Goal: Transaction & Acquisition: Purchase product/service

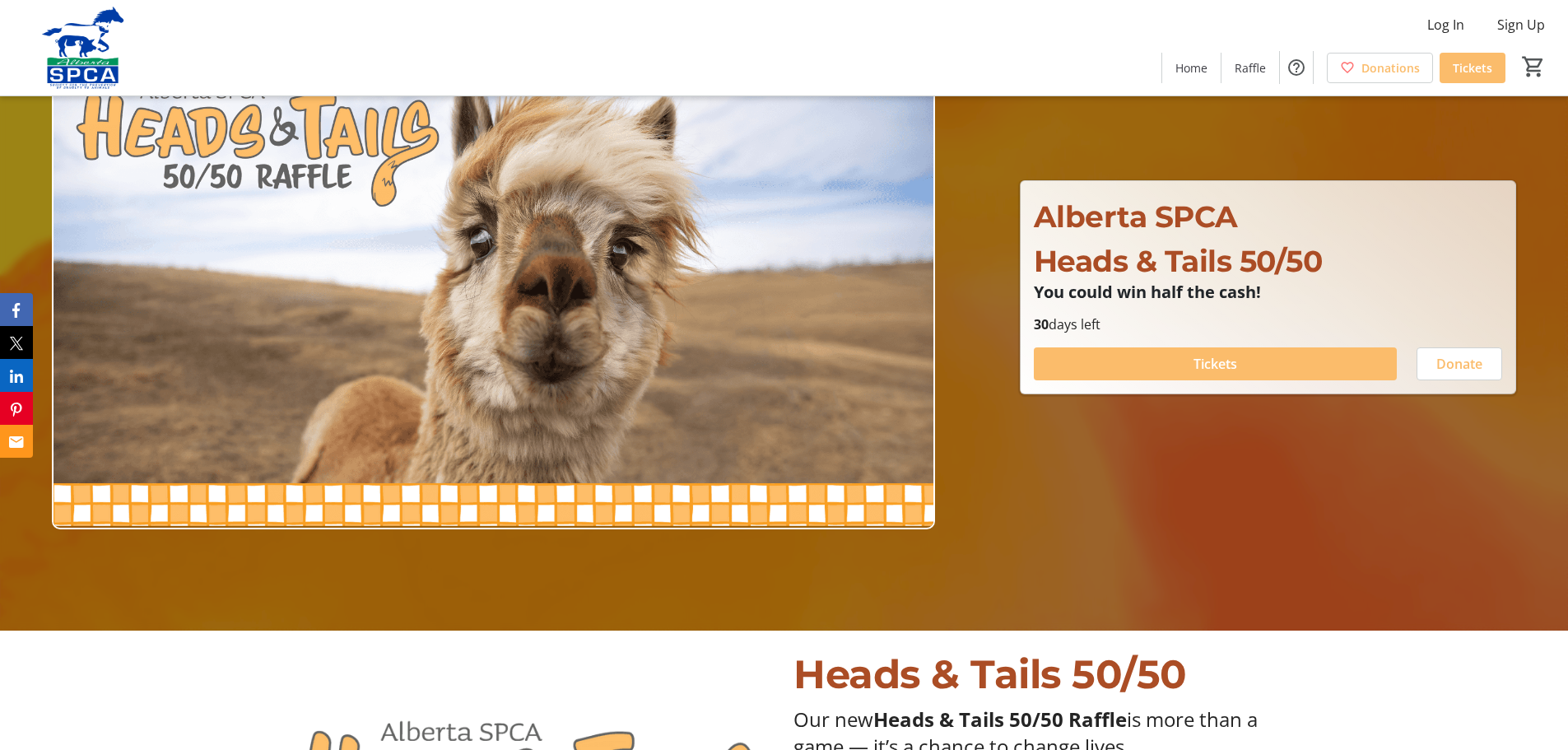
scroll to position [247, 0]
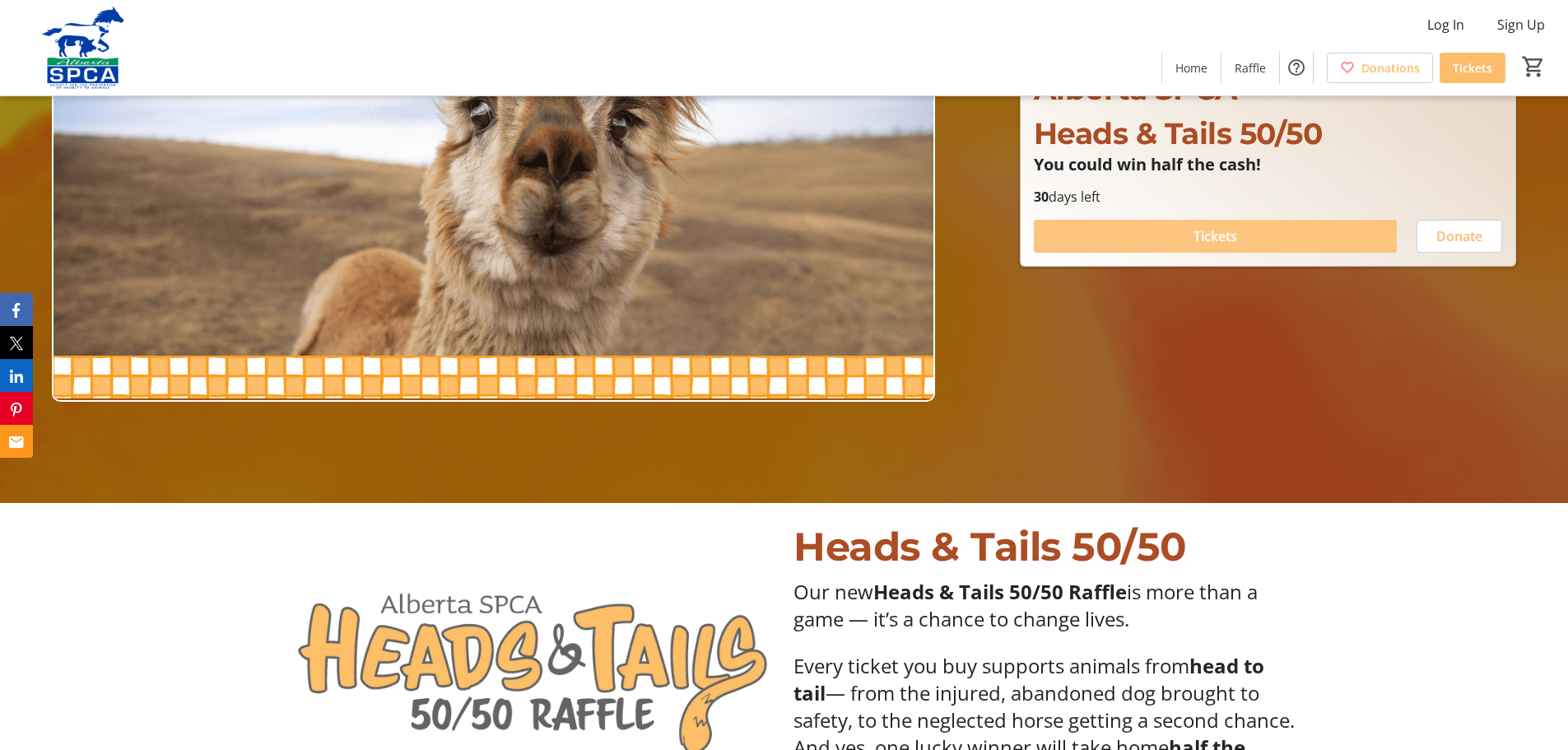
click at [1152, 230] on span at bounding box center [1215, 236] width 363 height 40
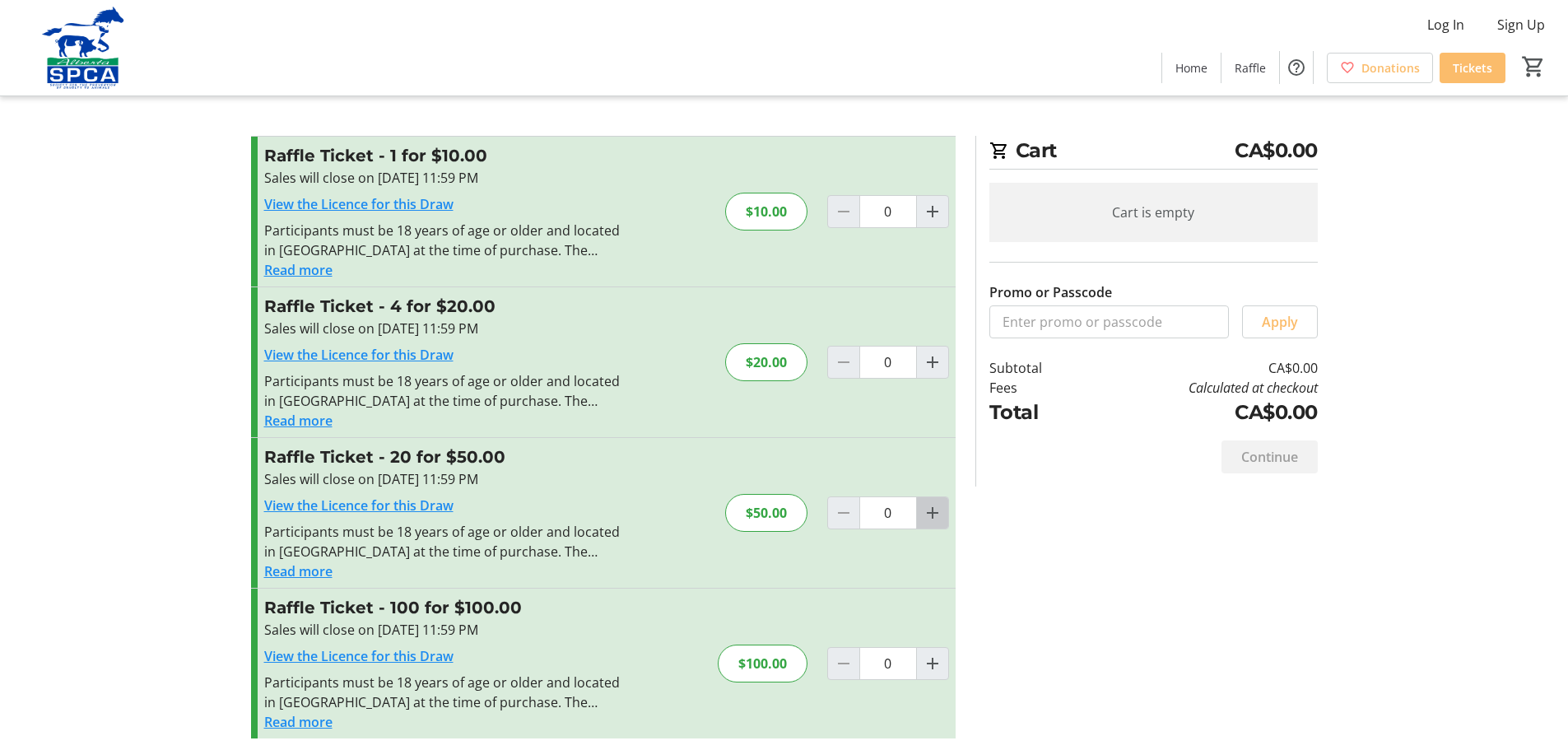
click at [926, 514] on mat-icon "Increment by one" at bounding box center [932, 513] width 20 height 20
type input "1"
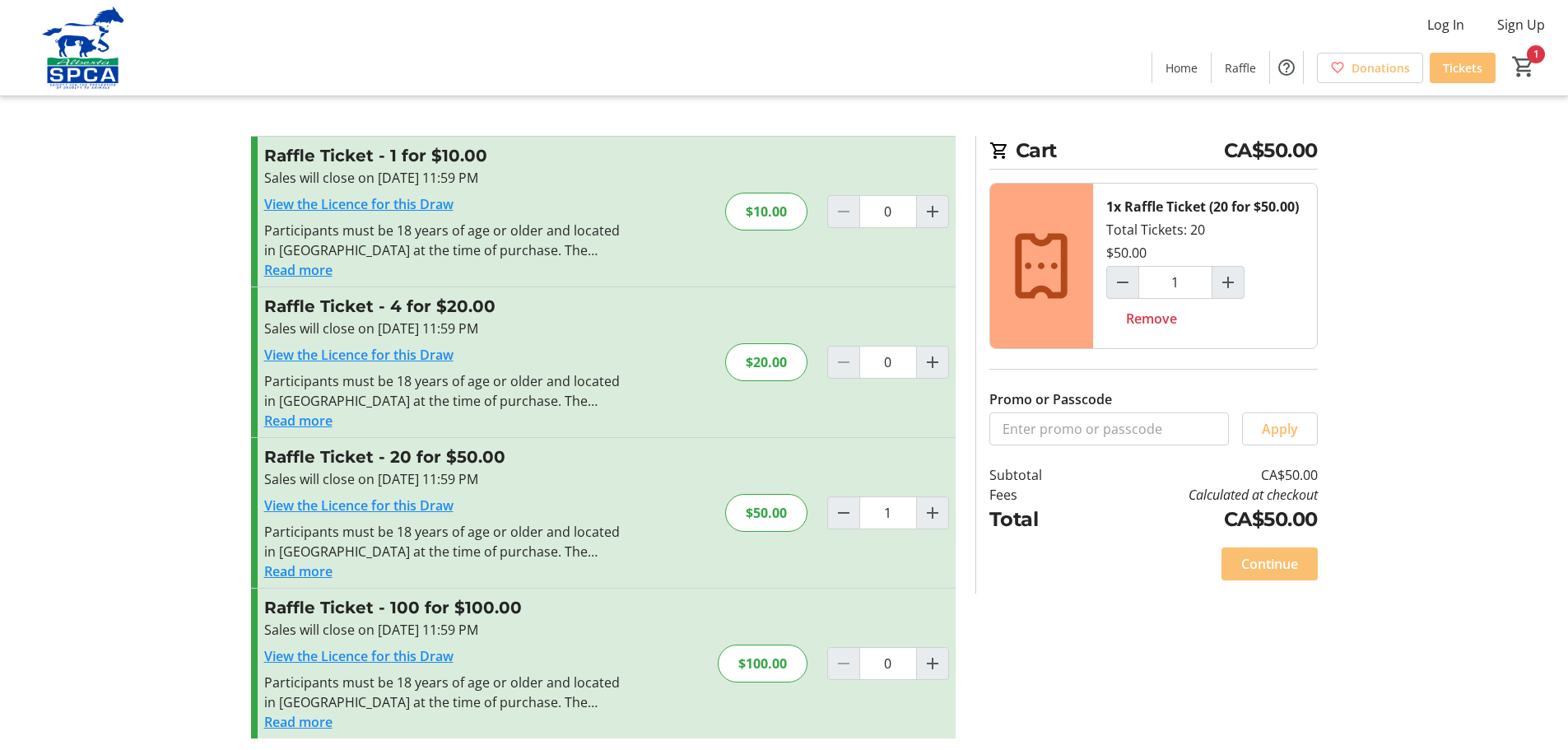
click at [1274, 559] on span "Continue" at bounding box center [1269, 564] width 57 height 20
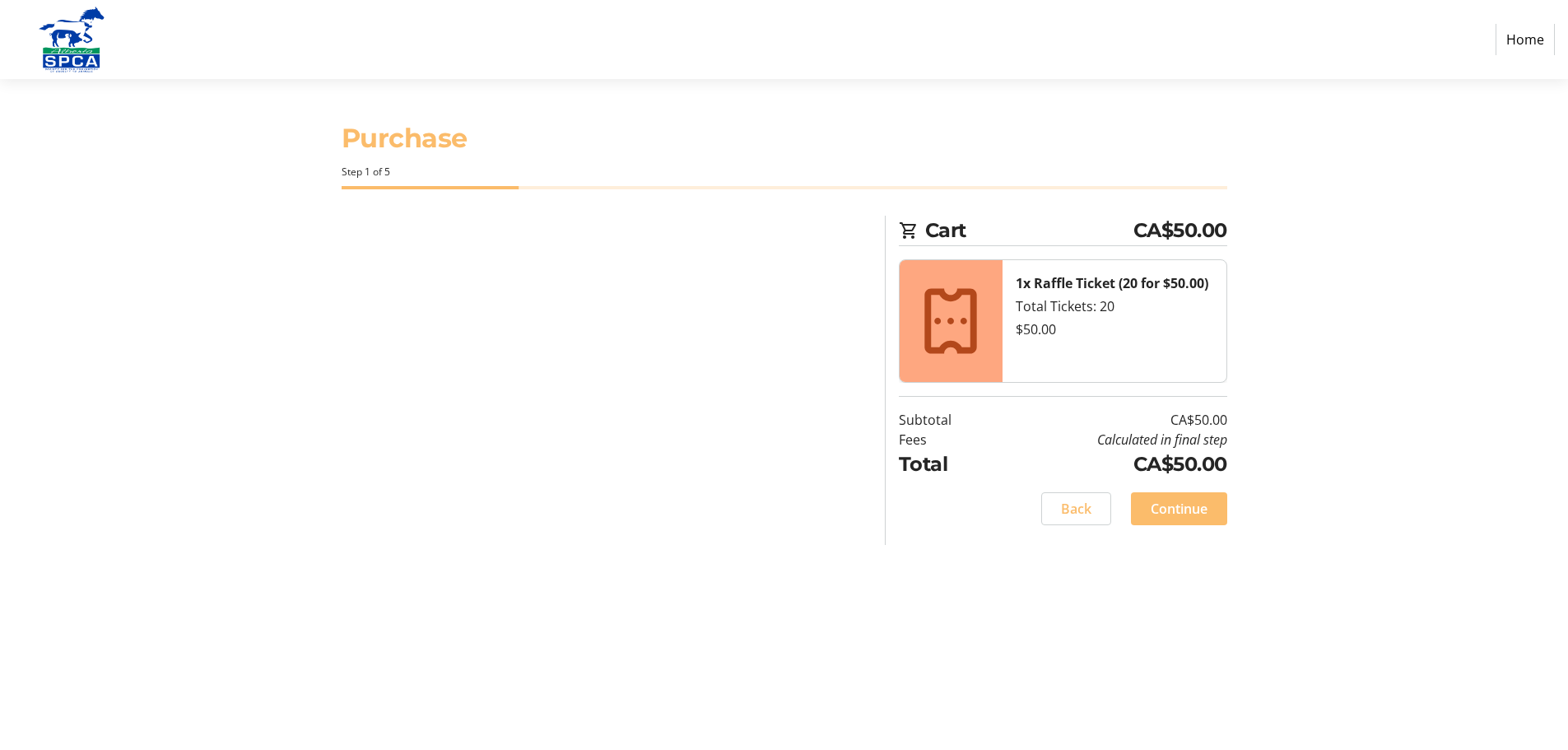
select select "CA"
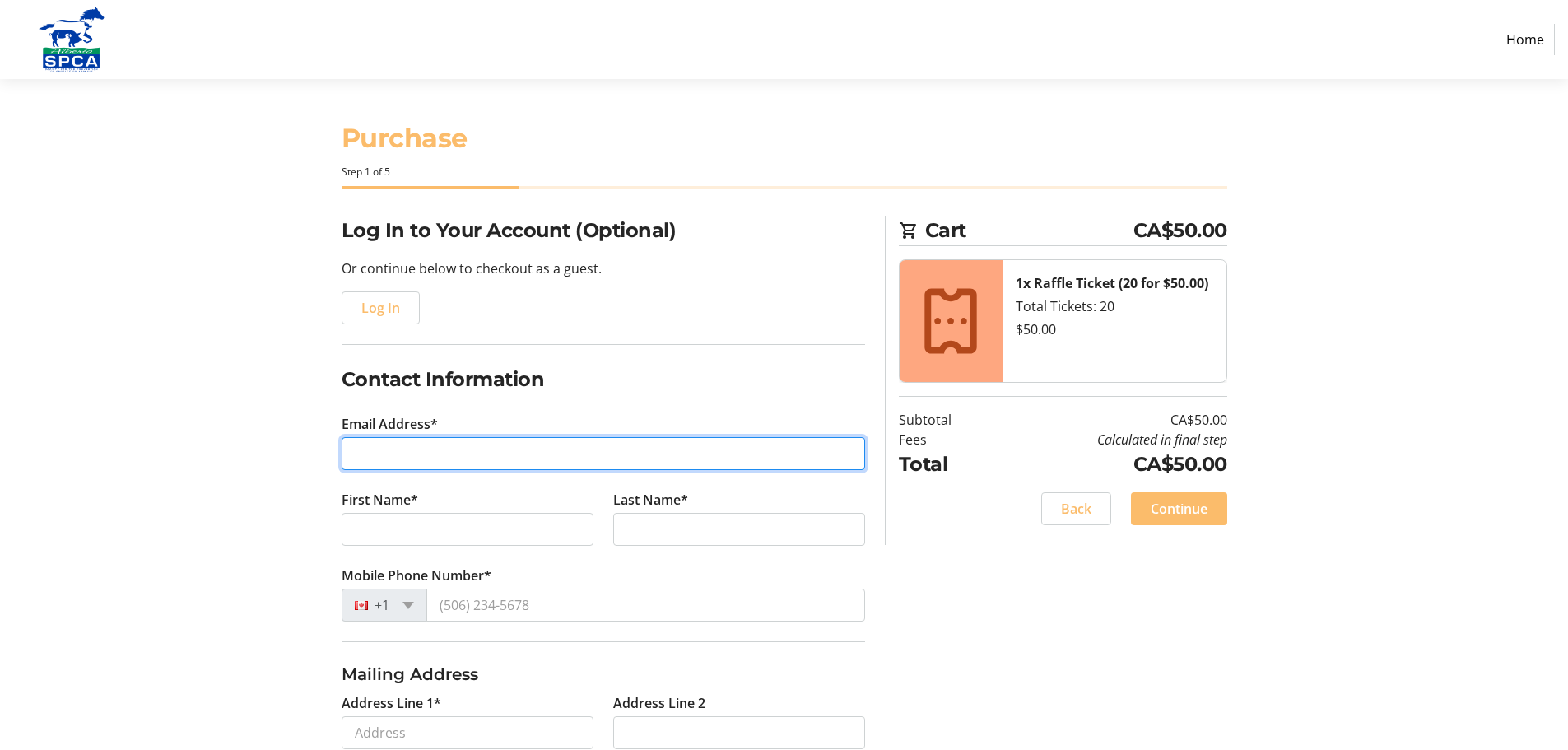
click at [470, 451] on input "Email Address*" at bounding box center [603, 454] width 524 height 33
type input "[EMAIL_ADDRESS][DOMAIN_NAME]"
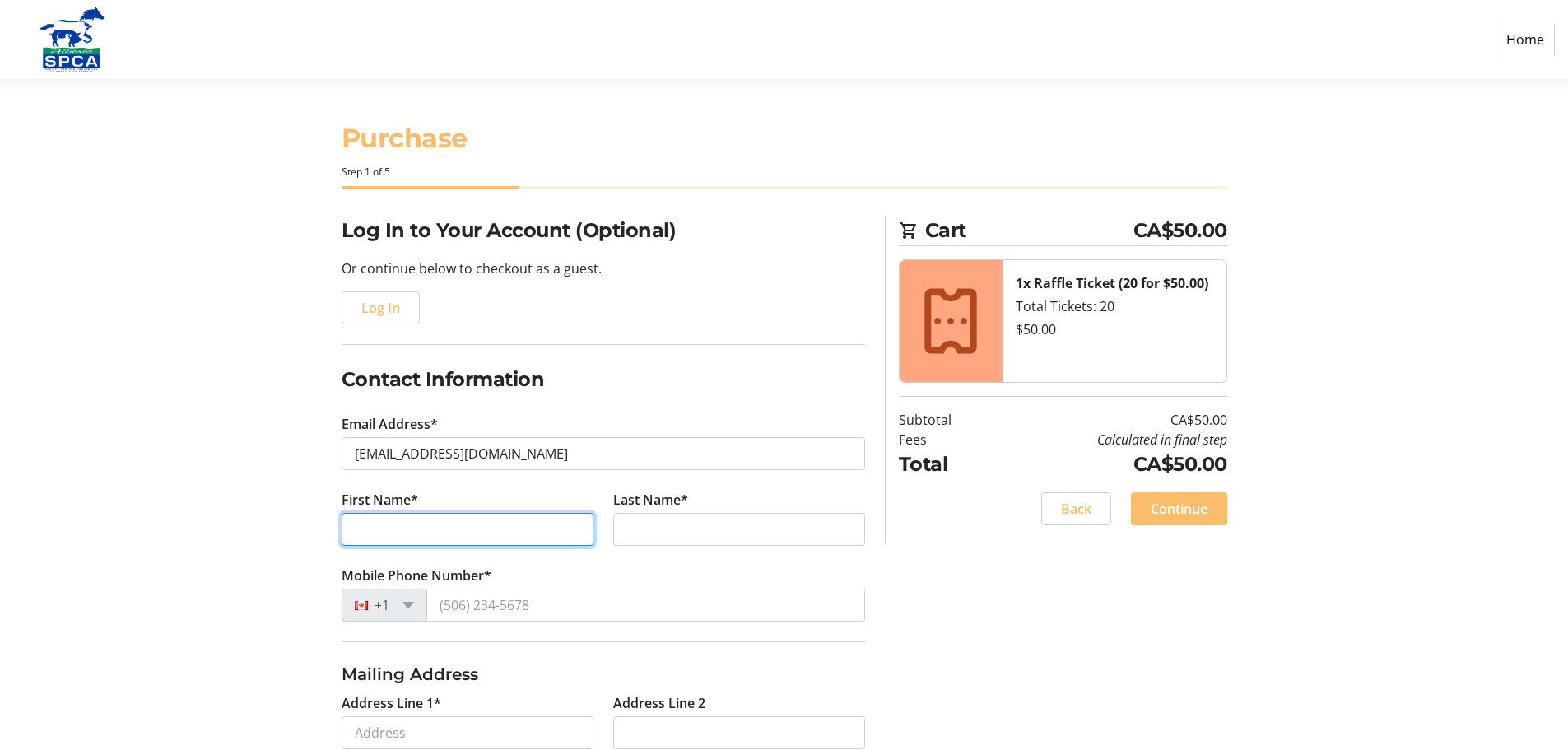
click at [511, 532] on input "First Name*" at bounding box center [467, 529] width 252 height 33
type input "[PERSON_NAME]"
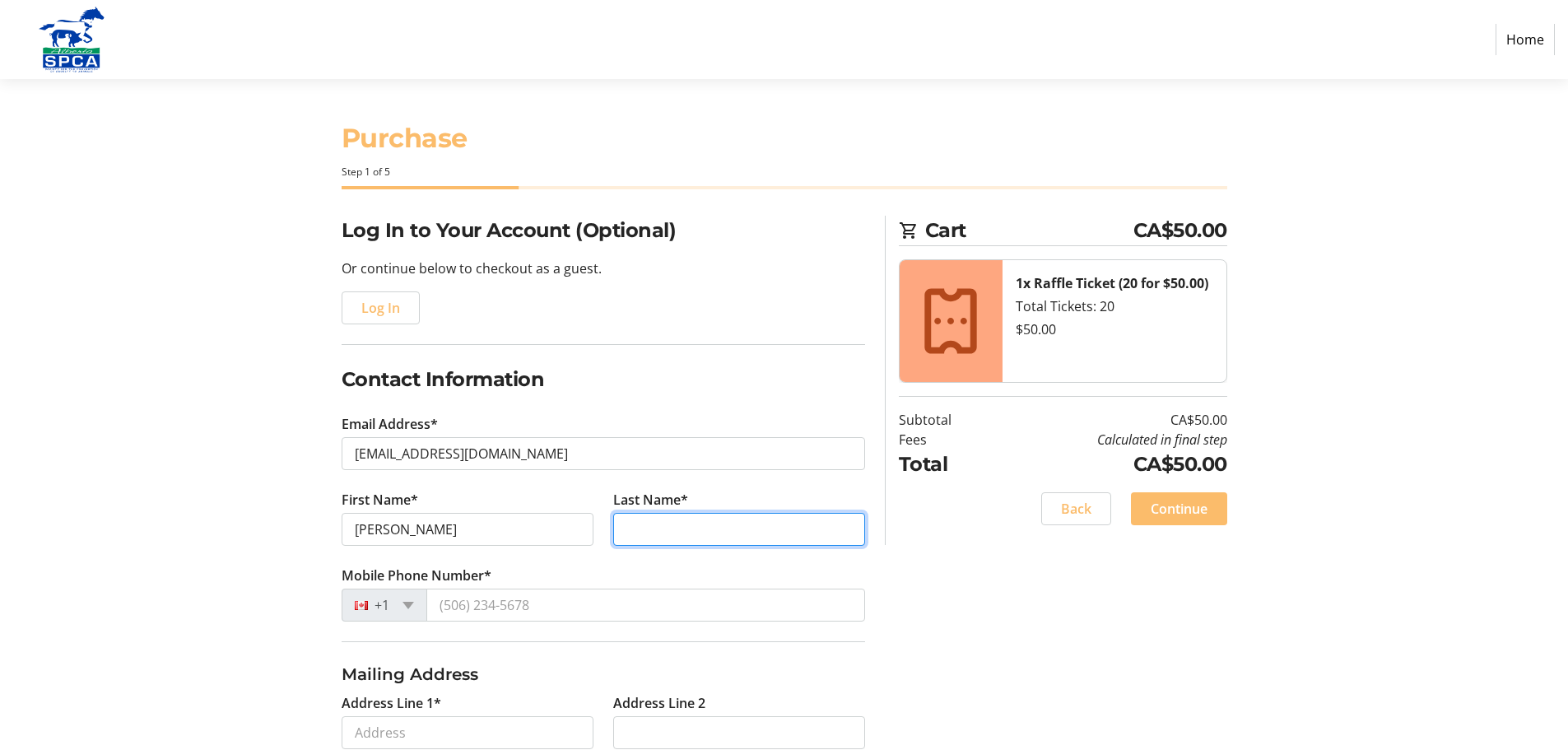
click at [674, 532] on input "Last Name*" at bounding box center [739, 529] width 252 height 33
type input "[PERSON_NAME]"
click at [688, 623] on tr-form-field "Mobile Phone Number* +1" at bounding box center [603, 603] width 524 height 75
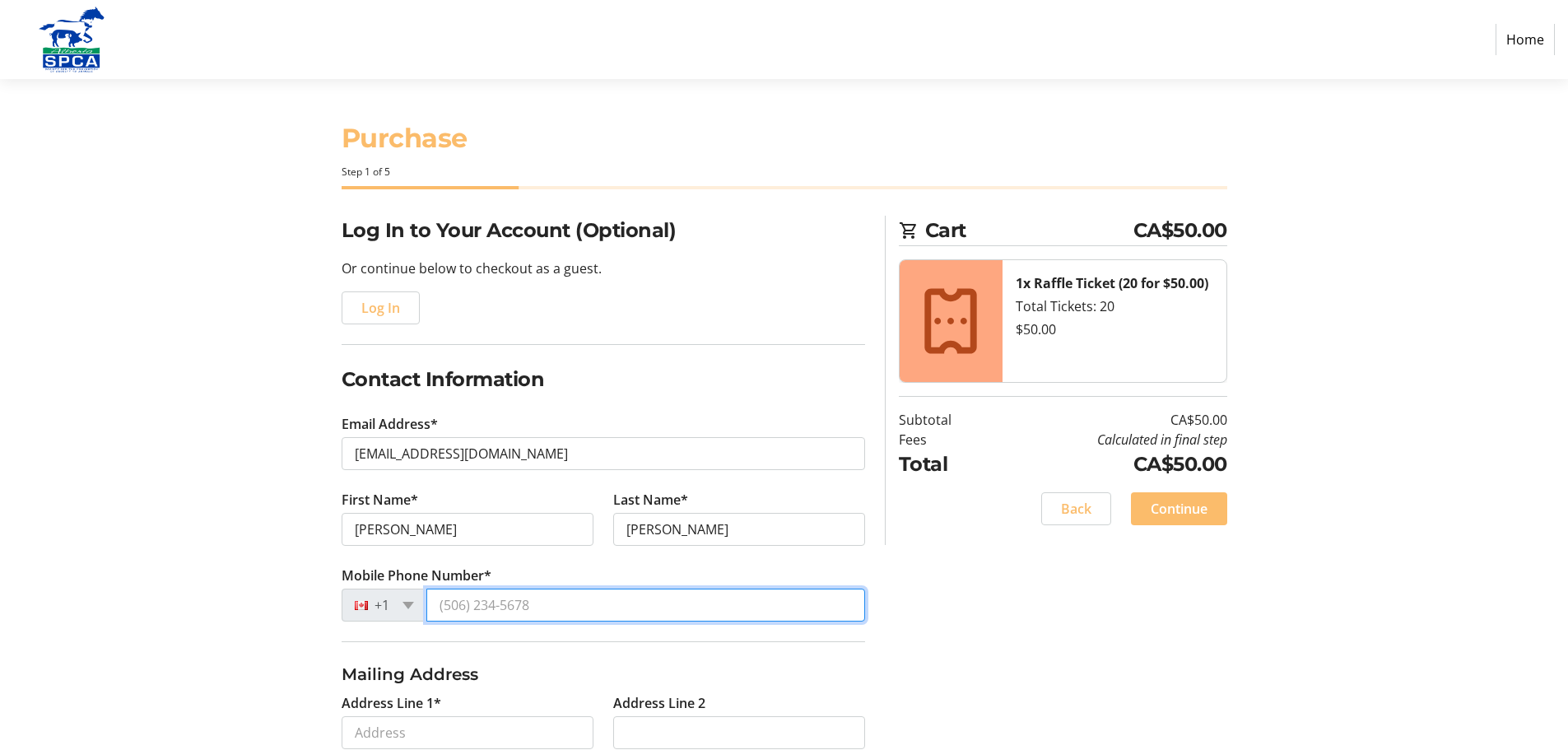
click at [678, 598] on input "Mobile Phone Number*" at bounding box center [645, 605] width 439 height 33
type input "[PHONE_NUMBER]"
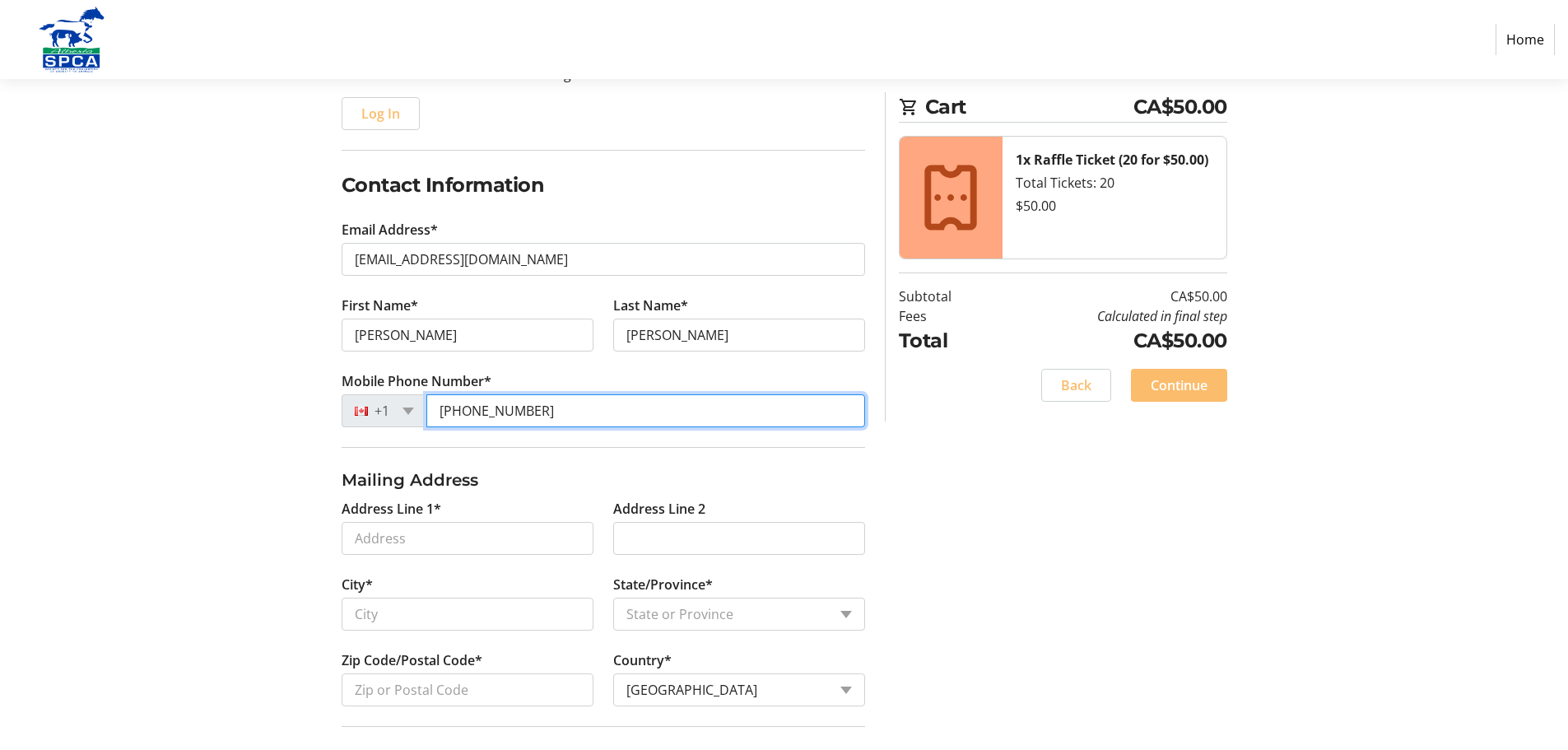
scroll to position [206, 0]
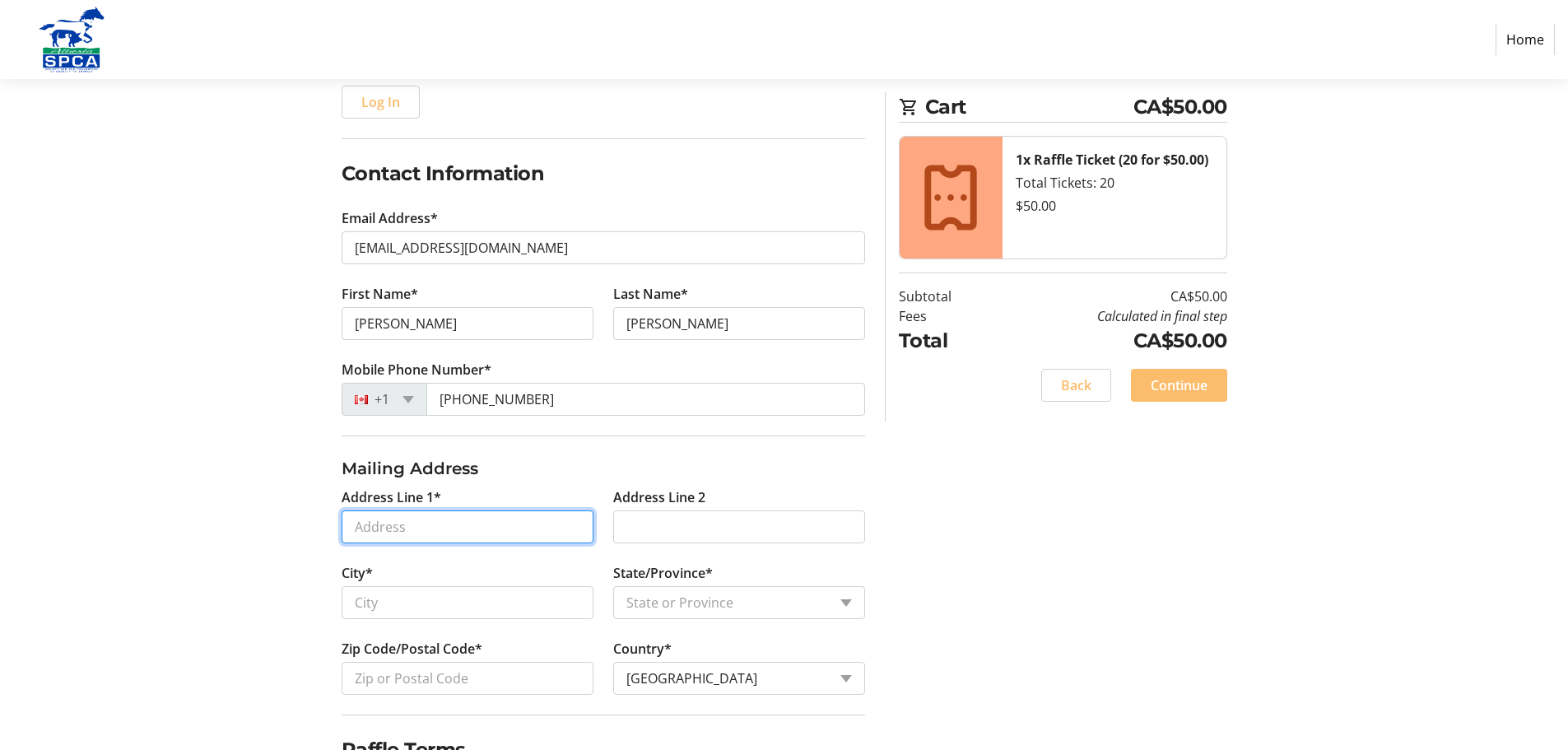
click at [428, 528] on input "Address Line 1*" at bounding box center [467, 527] width 252 height 33
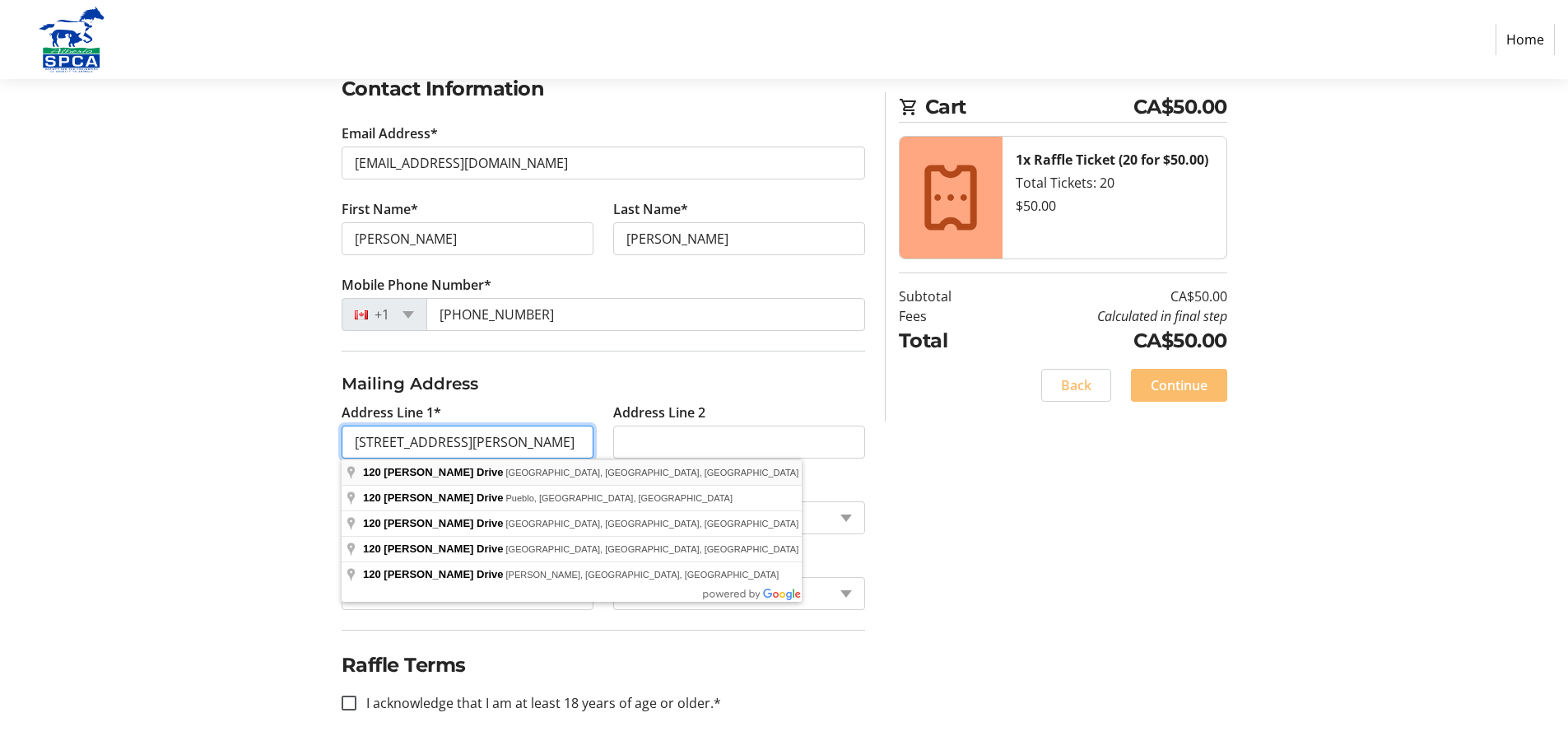
scroll to position [293, 0]
type input "[STREET_ADDRESS][PERSON_NAME]"
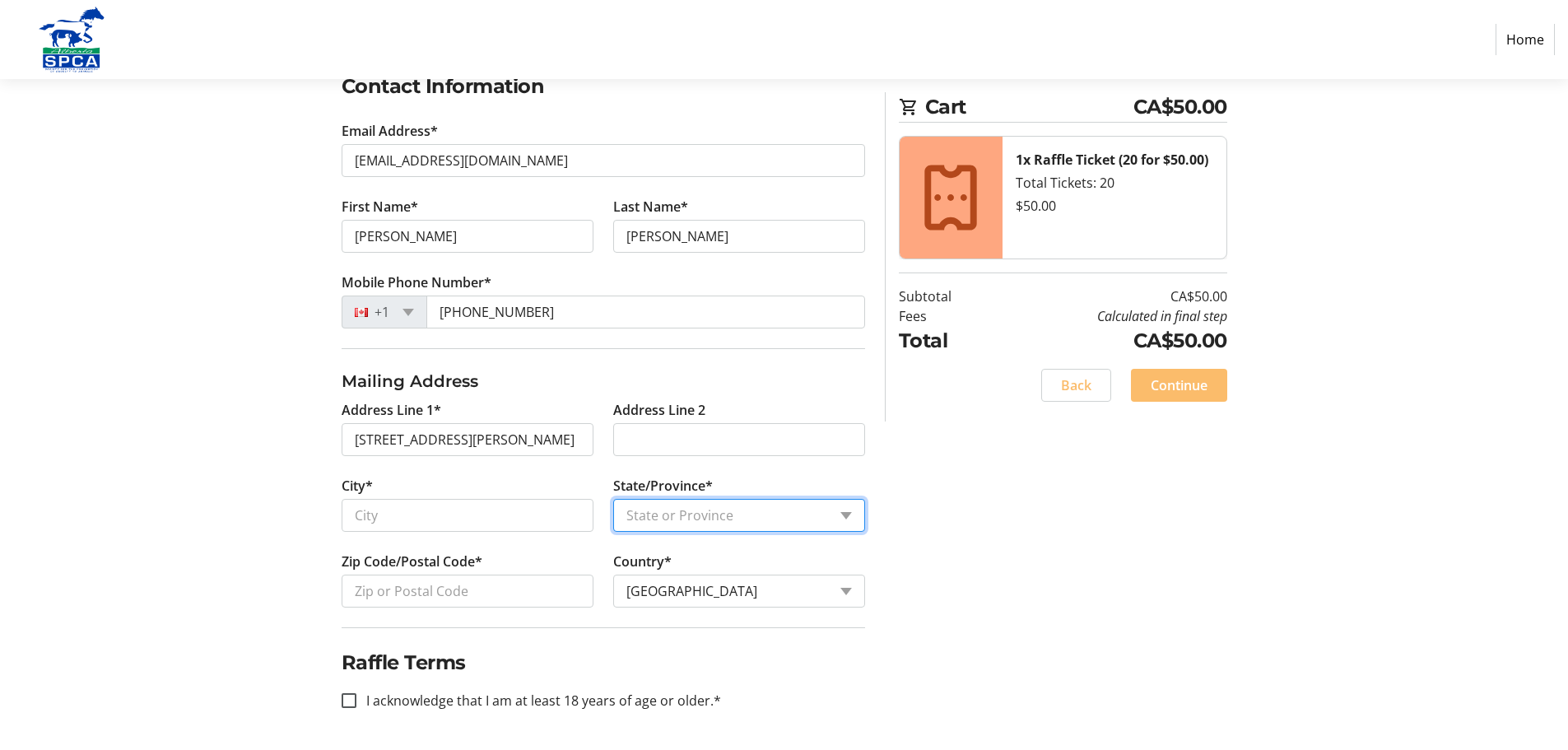
click at [674, 509] on select "State or Province State or Province [GEOGRAPHIC_DATA] [GEOGRAPHIC_DATA] [GEOGRA…" at bounding box center [739, 515] width 252 height 33
select select "AB"
click at [613, 499] on select "State or Province State or Province [GEOGRAPHIC_DATA] [GEOGRAPHIC_DATA] [GEOGRA…" at bounding box center [739, 515] width 252 height 33
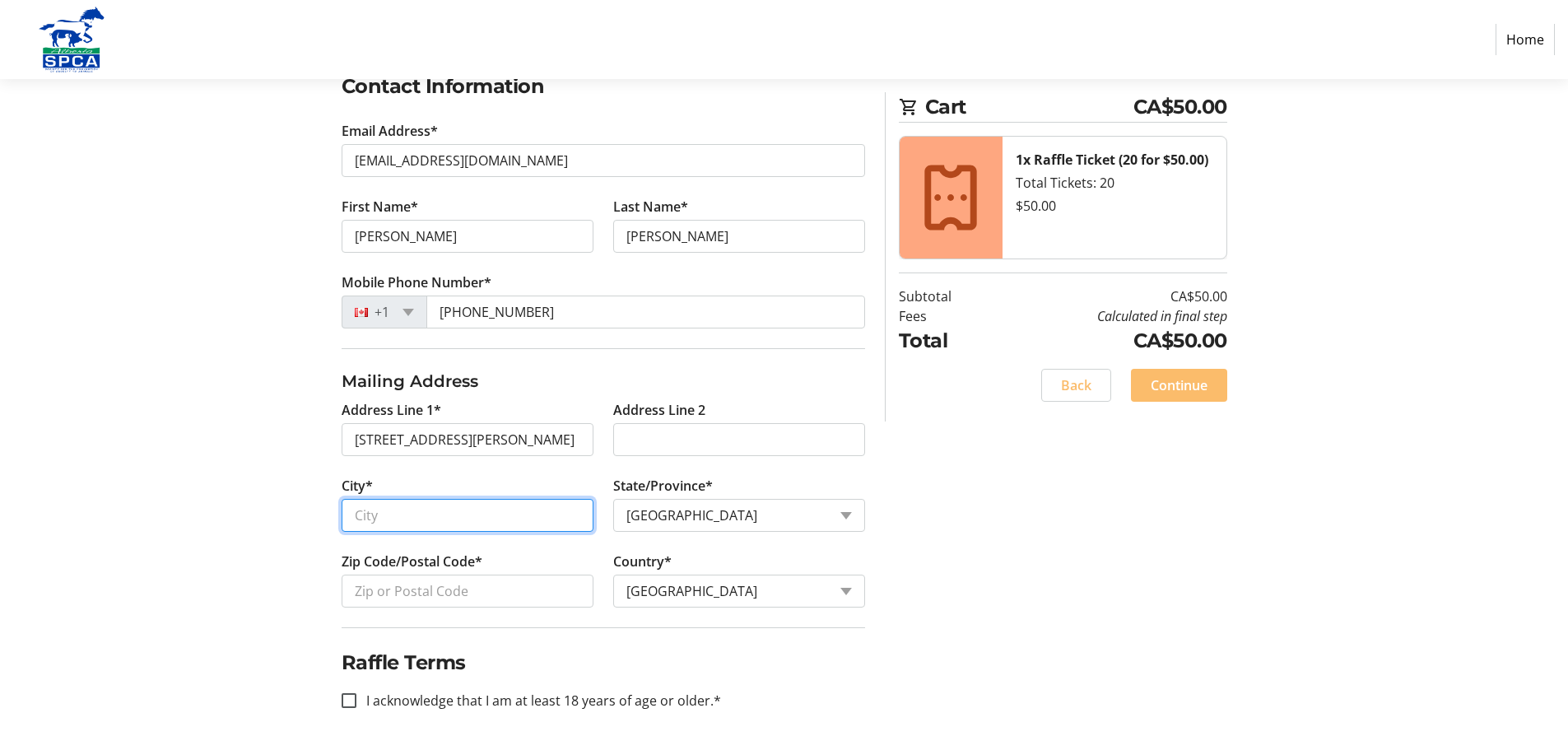
click at [492, 517] on input "City*" at bounding box center [467, 515] width 252 height 33
type input "[GEOGRAPHIC_DATA]"
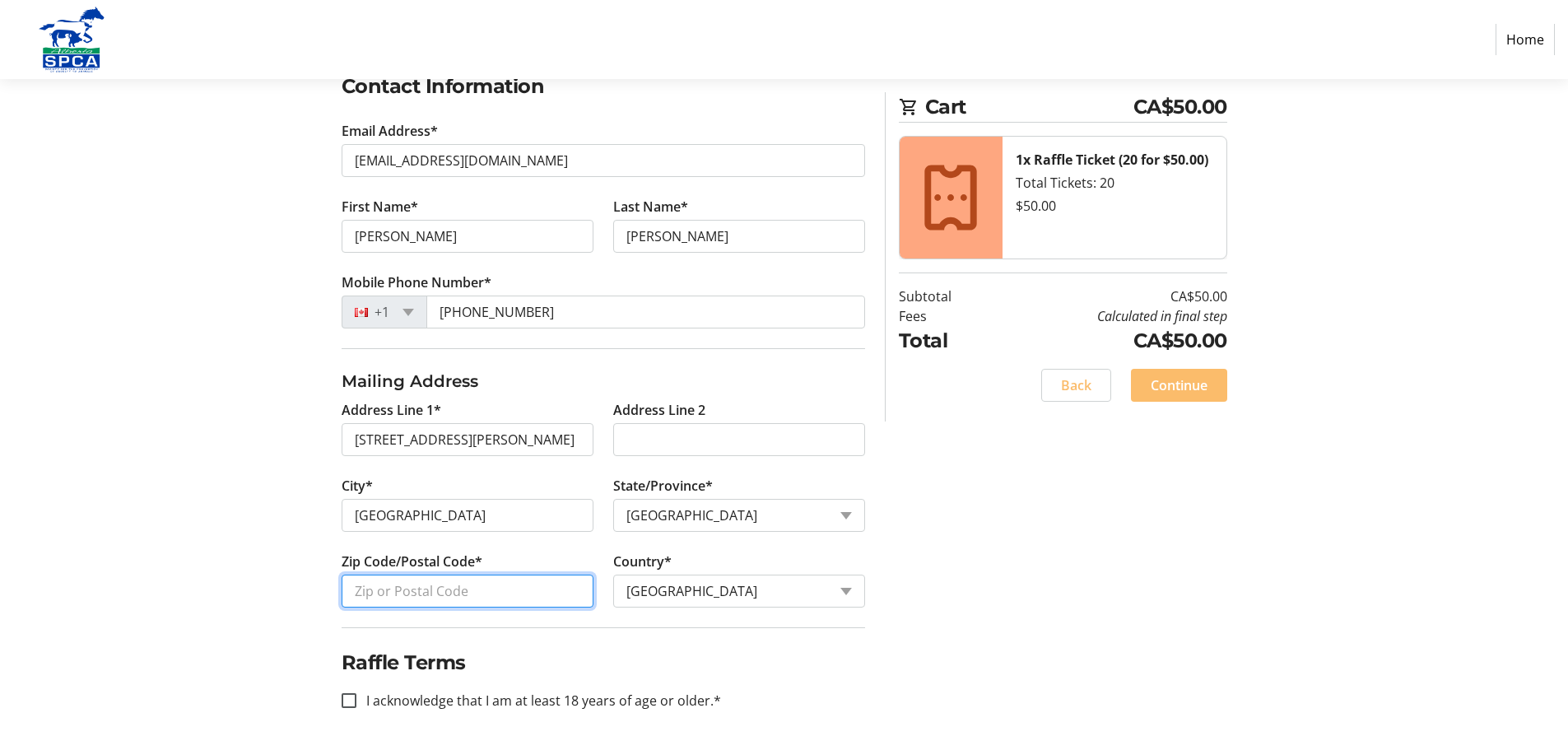
click at [547, 585] on input "Zip Code/Postal Code*" at bounding box center [467, 591] width 252 height 33
type input "T8A 0M4"
click at [558, 692] on label "I acknowledge that I am at least 18 years of age or older.*" at bounding box center [539, 700] width 365 height 20
click at [411, 716] on tr-form-field "I acknowledge that I am at least 18 years of age or older.*" at bounding box center [603, 710] width 524 height 40
click at [354, 701] on input "I acknowledge that I am at least 18 years of age or older.*" at bounding box center [348, 700] width 15 height 15
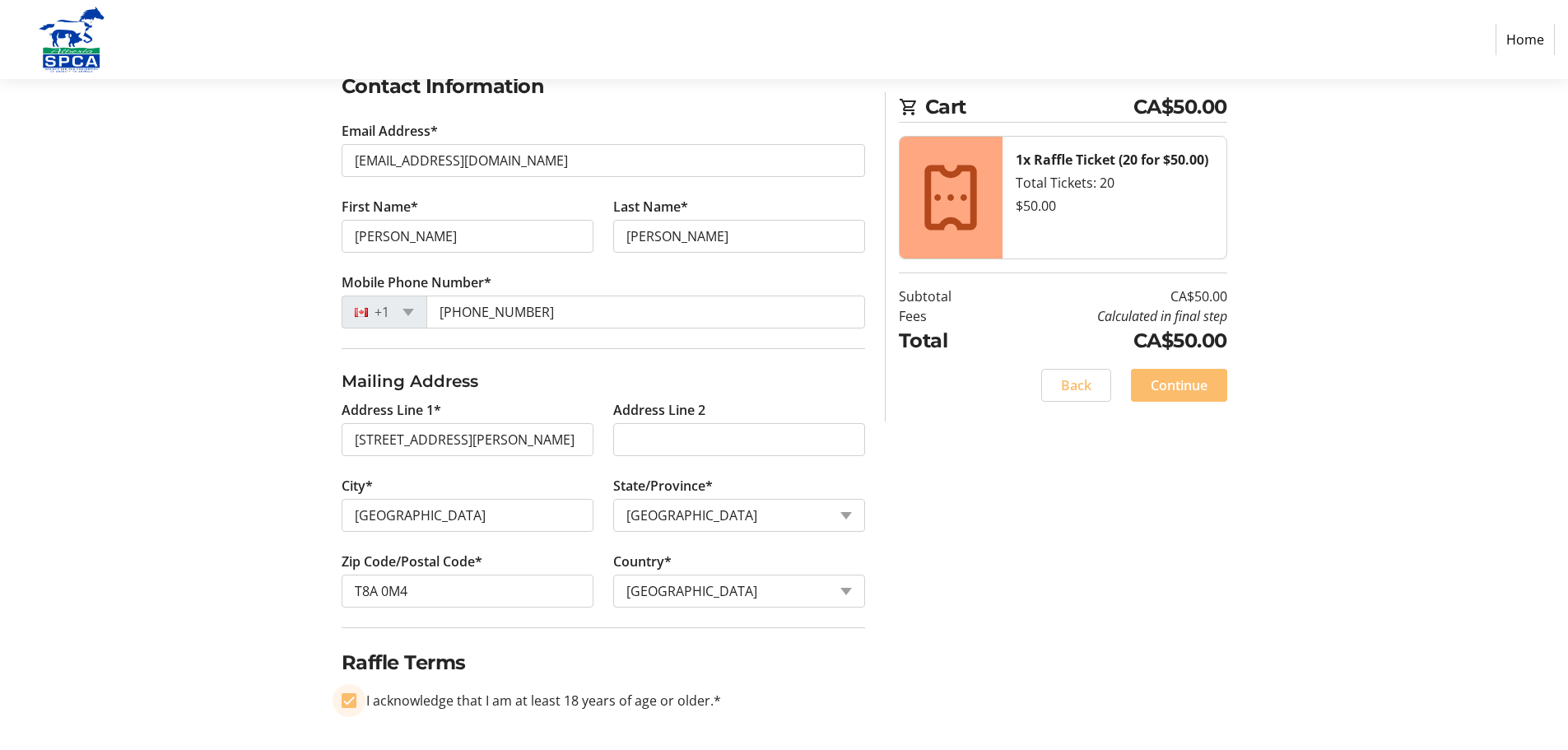
checkbox input "true"
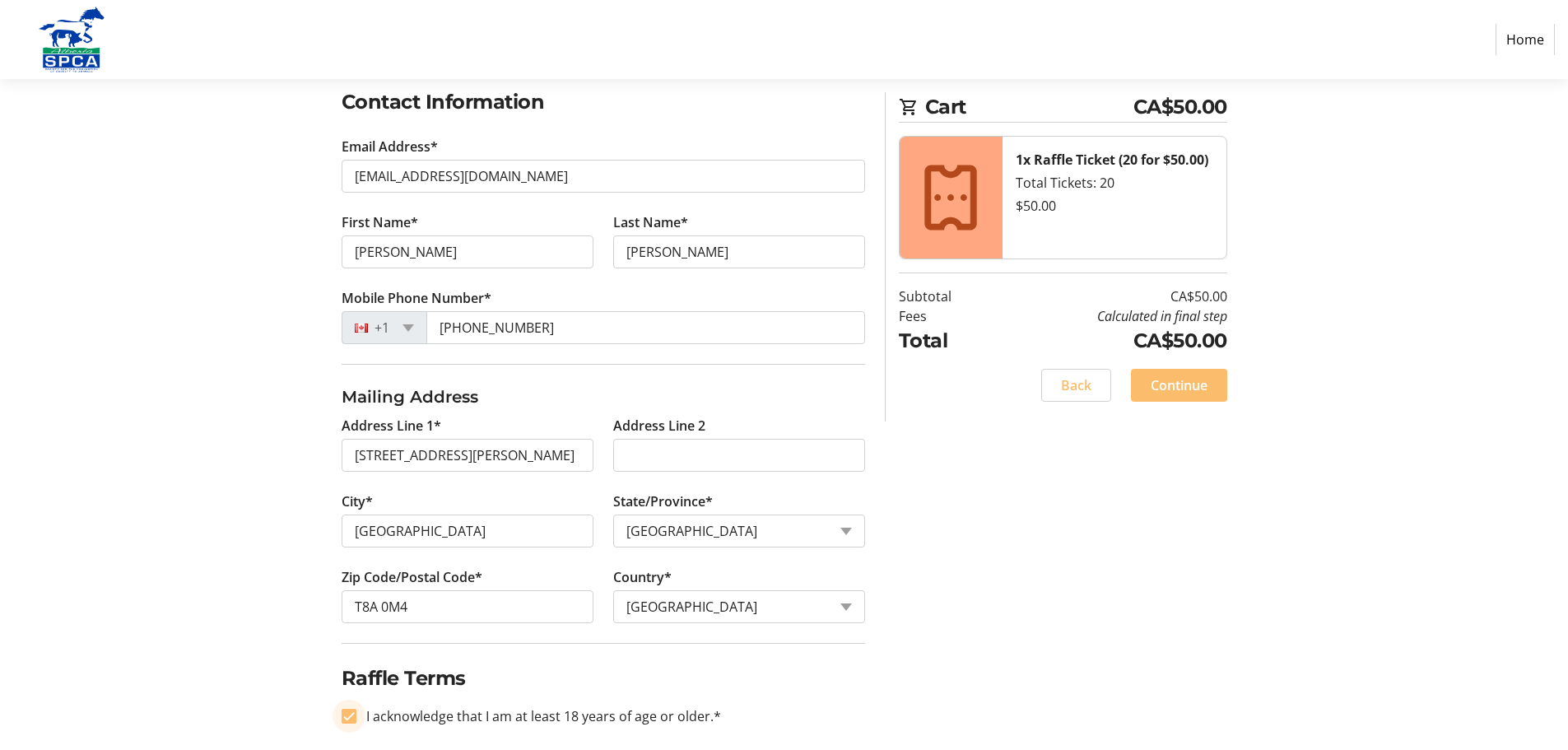
scroll to position [273, 0]
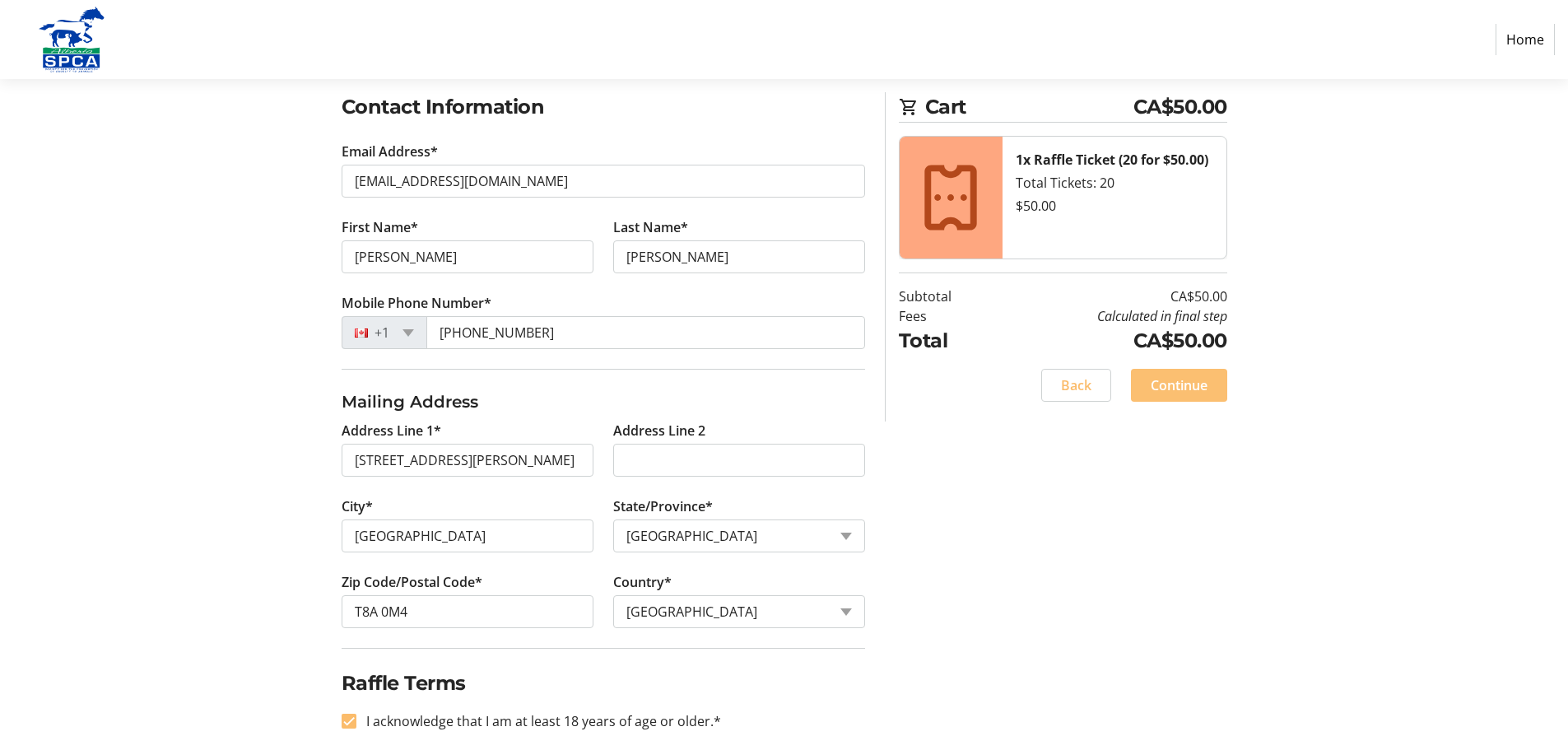
click at [1188, 396] on span at bounding box center [1178, 385] width 96 height 40
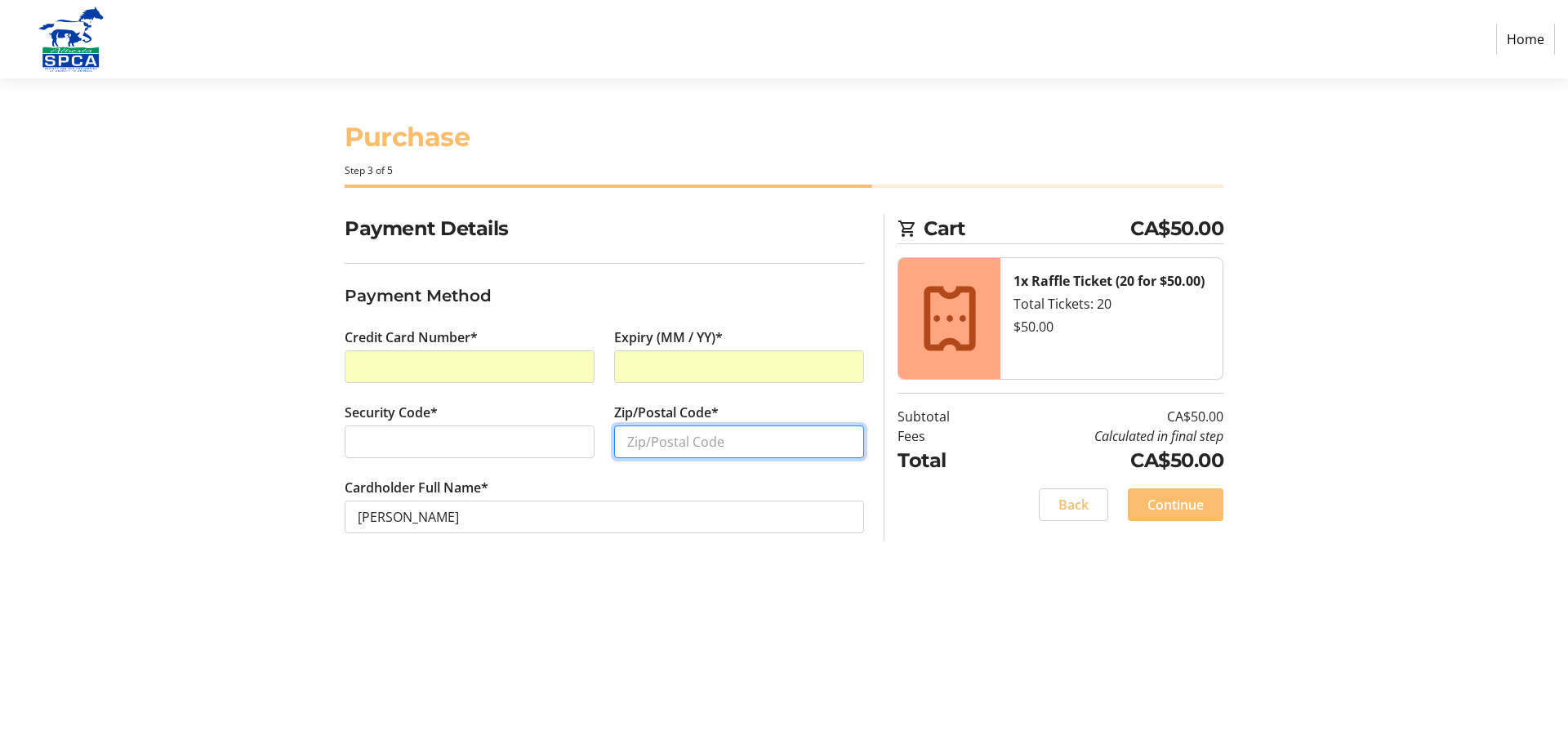
click at [683, 437] on input "Zip/Postal Code*" at bounding box center [739, 442] width 250 height 33
type input "T8A 0M4"
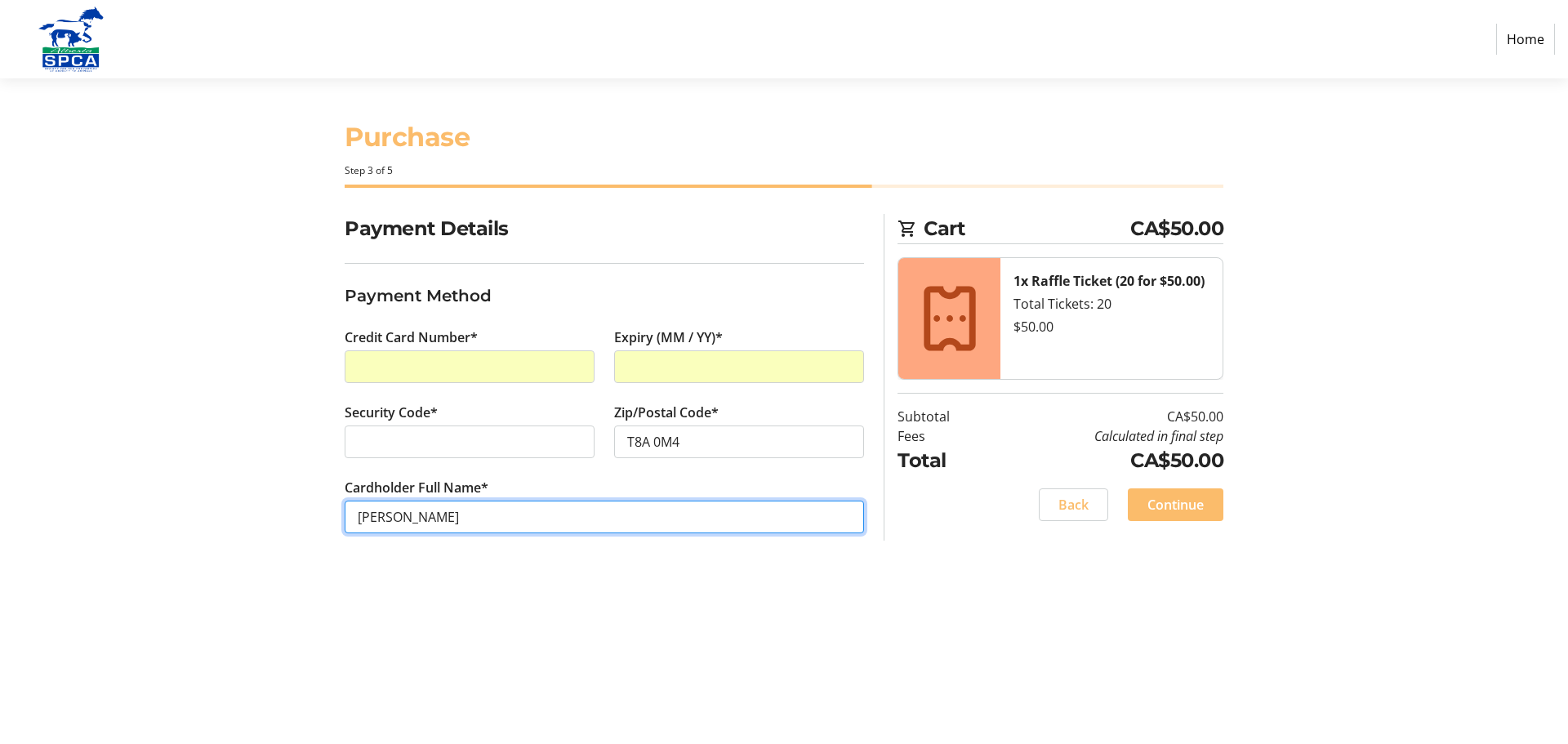
click at [402, 519] on input "[PERSON_NAME]" at bounding box center [604, 517] width 520 height 33
type input "[PERSON_NAME]"
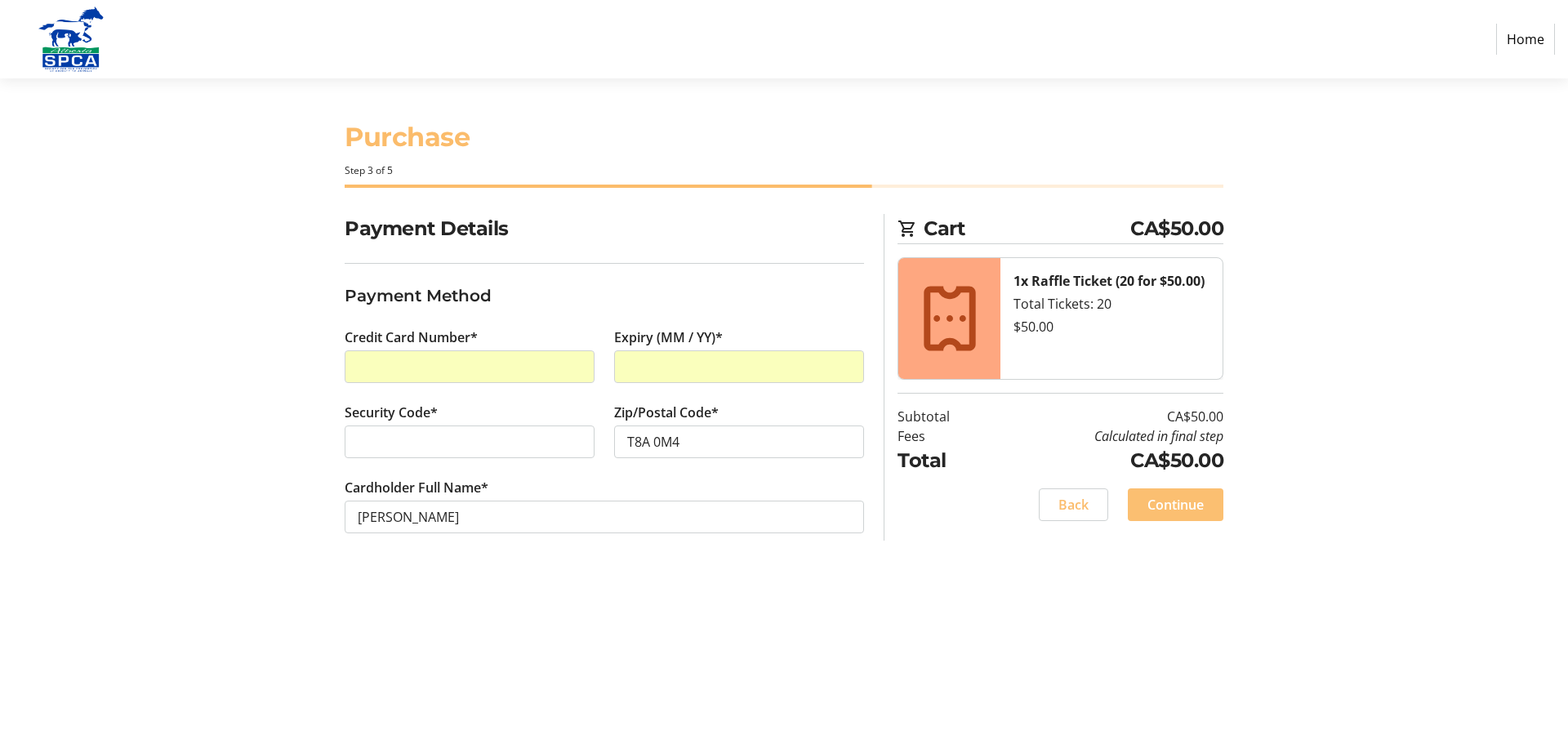
click at [1188, 499] on span "Continue" at bounding box center [1175, 504] width 57 height 20
